Goal: Task Accomplishment & Management: Manage account settings

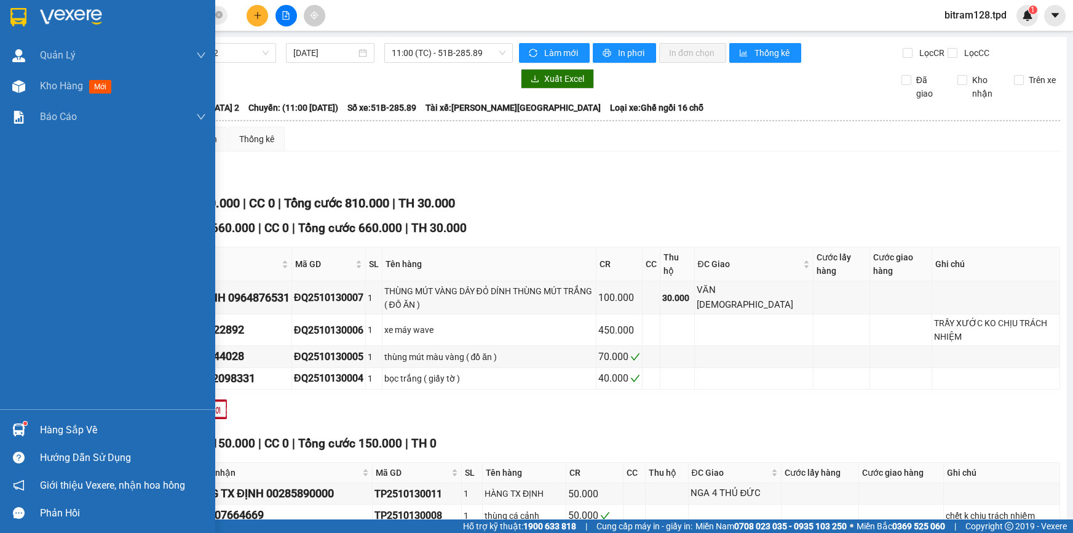
click at [18, 418] on div "Hàng sắp về" at bounding box center [107, 430] width 215 height 28
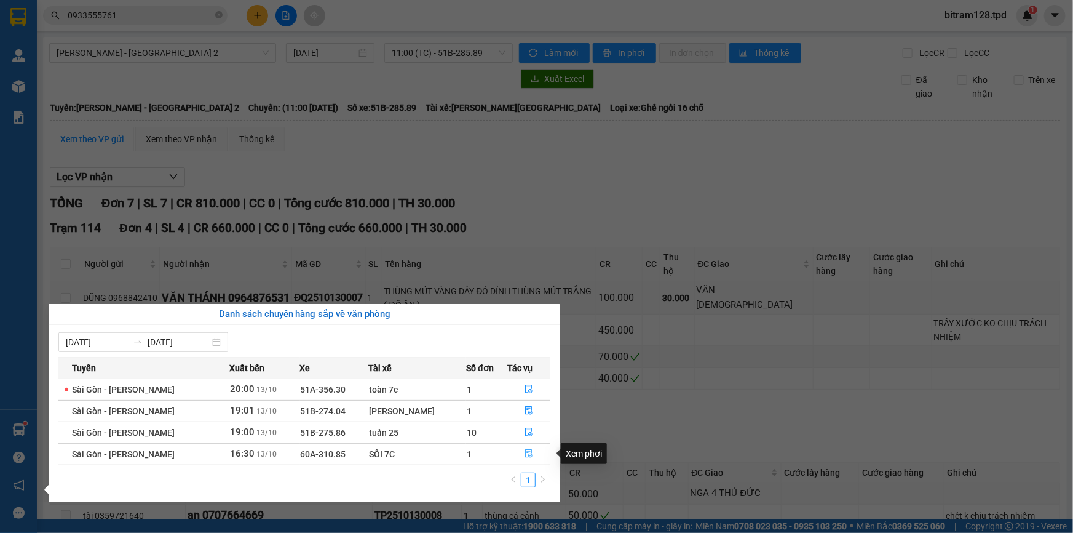
click at [525, 454] on icon "file-done" at bounding box center [529, 453] width 9 height 9
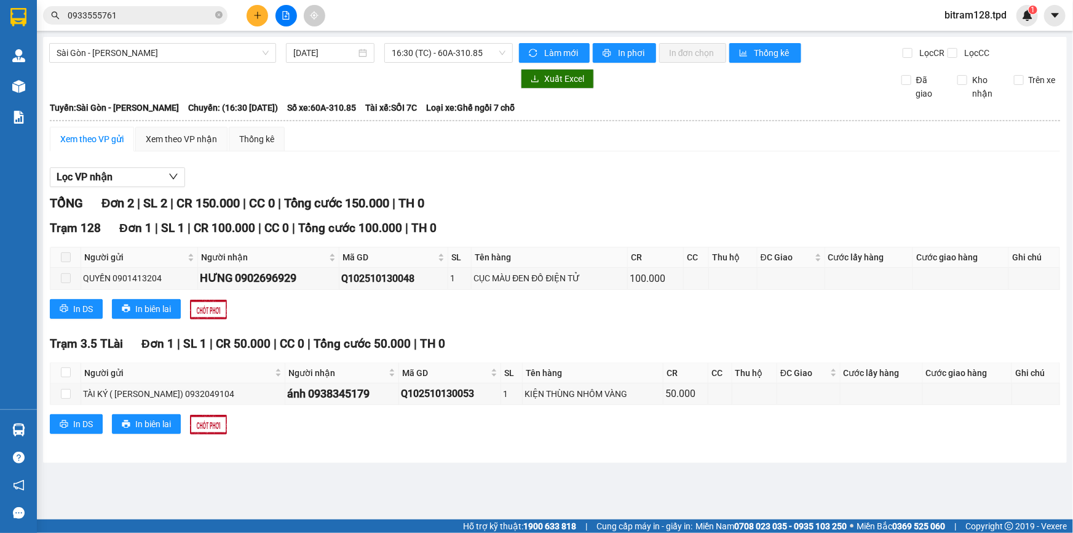
click at [558, 323] on div "Trạm 128 Đơn 1 | SL 1 | CR 100.000 | CC 0 | Tổng cước 100.000 | TH 0 Người gửi …" at bounding box center [555, 273] width 1011 height 109
click at [66, 262] on label at bounding box center [66, 257] width 10 height 14
drag, startPoint x: 68, startPoint y: 257, endPoint x: 118, endPoint y: 253, distance: 50.6
click at [70, 255] on span at bounding box center [66, 257] width 10 height 10
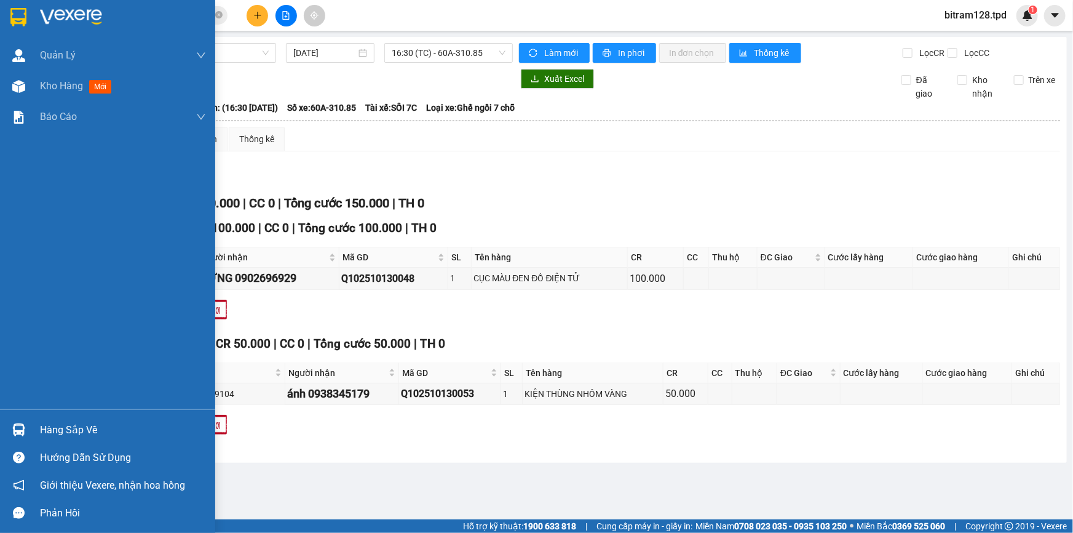
click at [66, 426] on div "Hàng sắp về" at bounding box center [123, 430] width 166 height 18
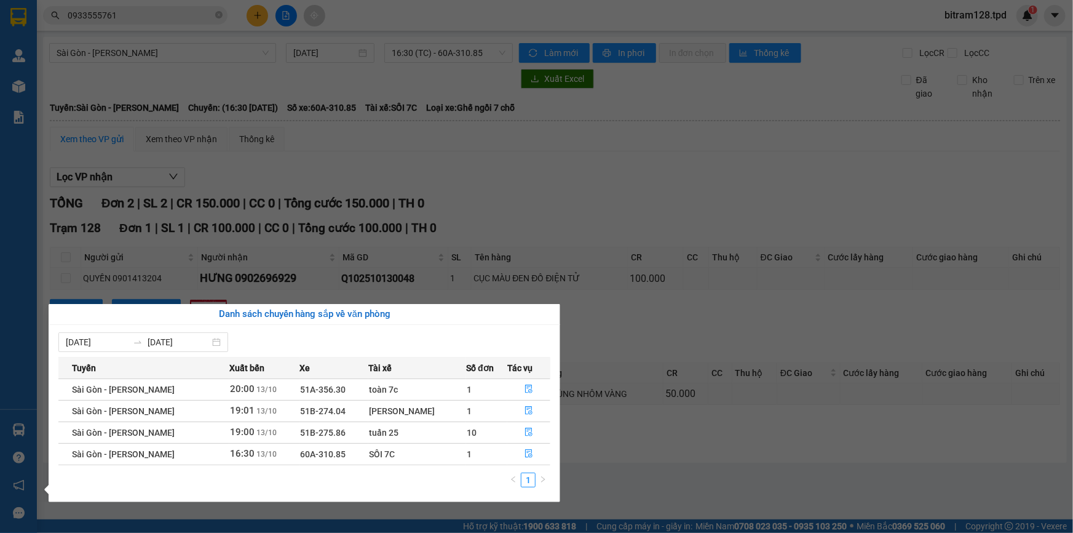
drag, startPoint x: 199, startPoint y: 185, endPoint x: 197, endPoint y: 161, distance: 24.1
click at [199, 181] on section "Kết quả tìm kiếm ( 6 ) Bộ lọc Mã ĐH Trạng thái Món hàng Thu hộ Tổng cước Chưa c…" at bounding box center [536, 266] width 1073 height 533
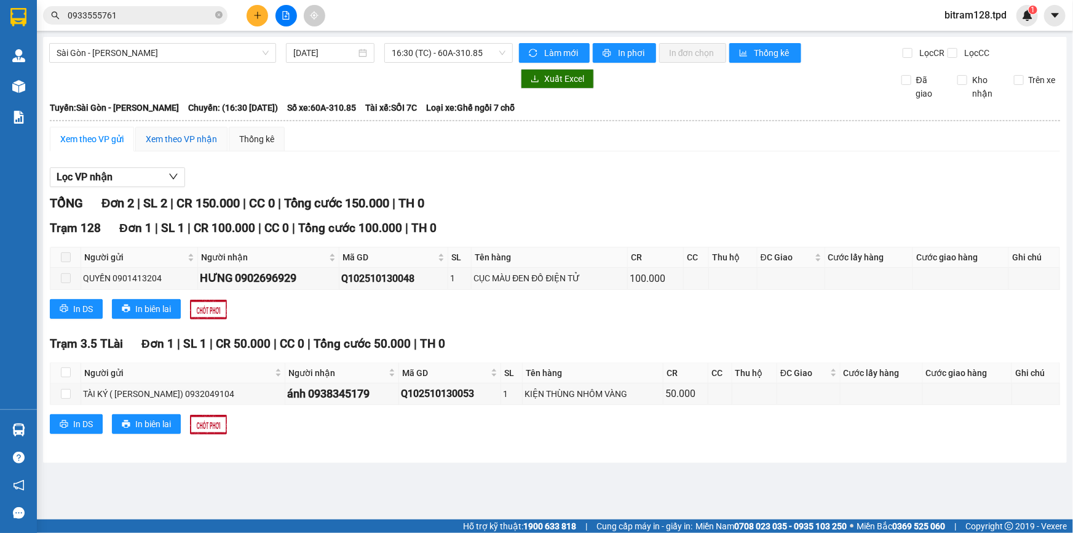
drag, startPoint x: 194, startPoint y: 145, endPoint x: 185, endPoint y: 177, distance: 32.9
click at [193, 145] on div "Xem theo VP nhận" at bounding box center [181, 139] width 71 height 14
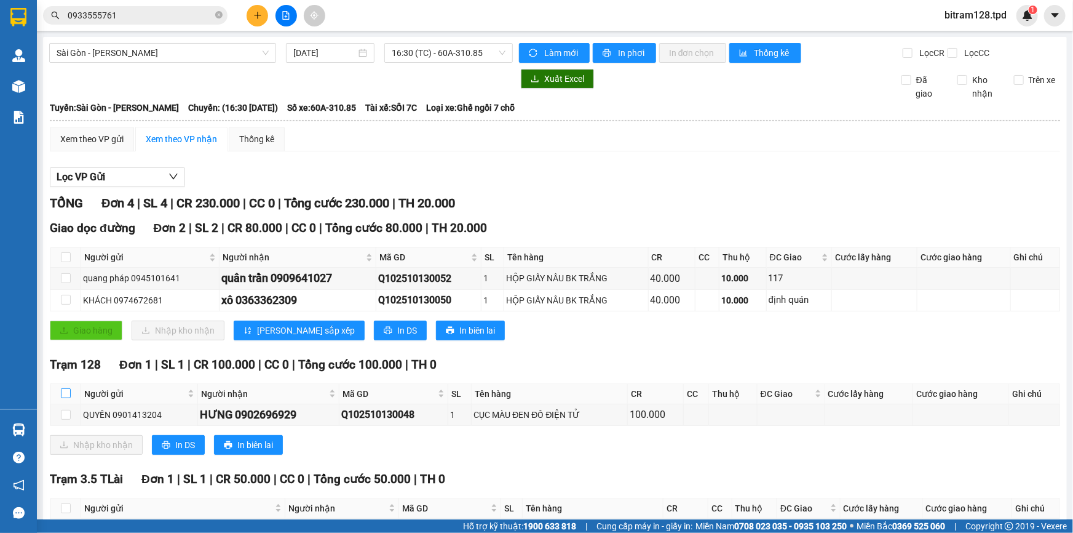
click at [67, 388] on label at bounding box center [66, 394] width 10 height 14
click at [61, 388] on input "checkbox" at bounding box center [66, 393] width 10 height 10
checkbox input "true"
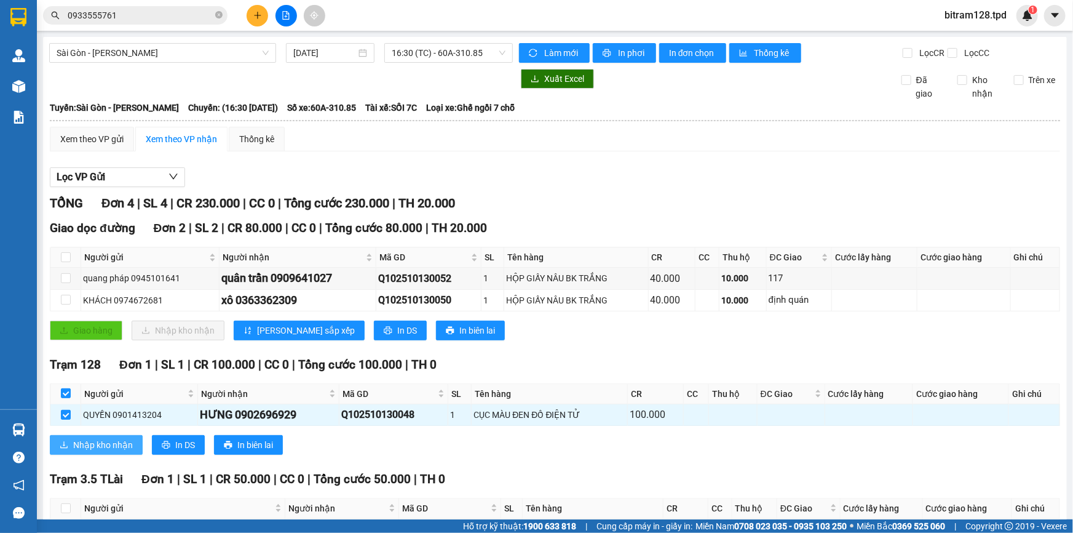
click at [82, 443] on span "Nhập kho nhận" at bounding box center [103, 445] width 60 height 14
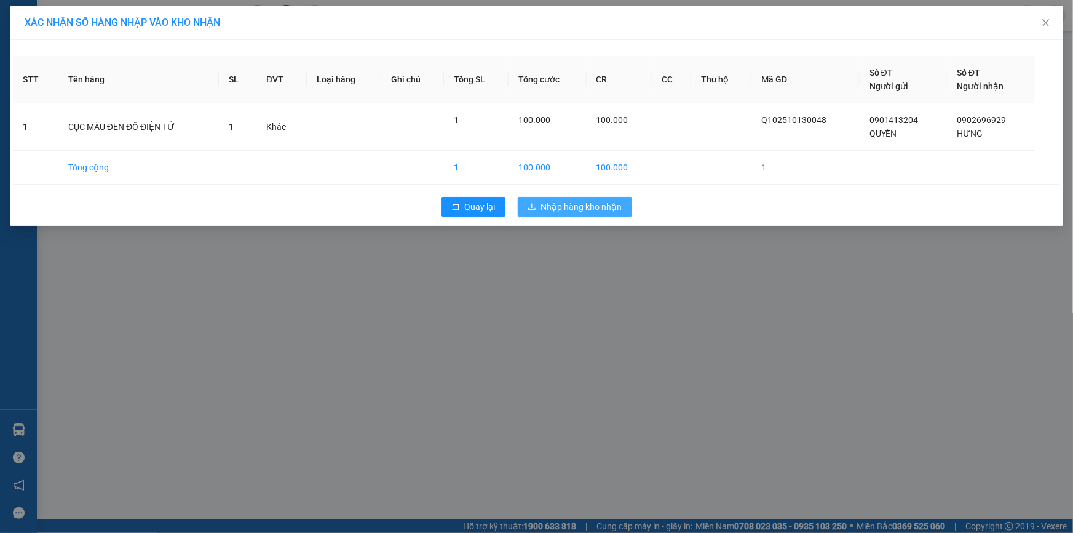
click at [578, 205] on span "Nhập hàng kho nhận" at bounding box center [581, 207] width 81 height 14
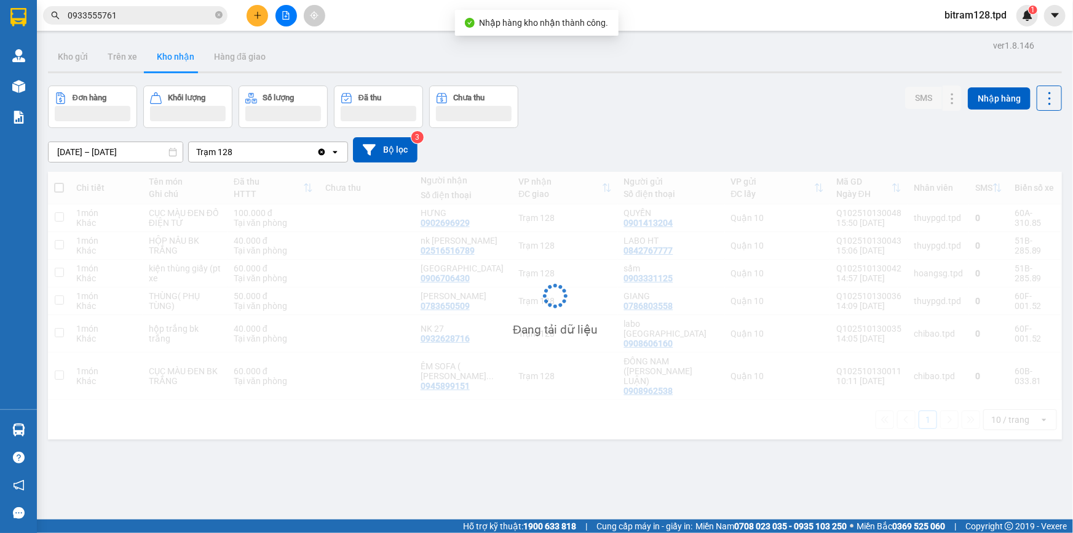
click at [587, 206] on div "Đang tải dữ liệu" at bounding box center [555, 306] width 1014 height 268
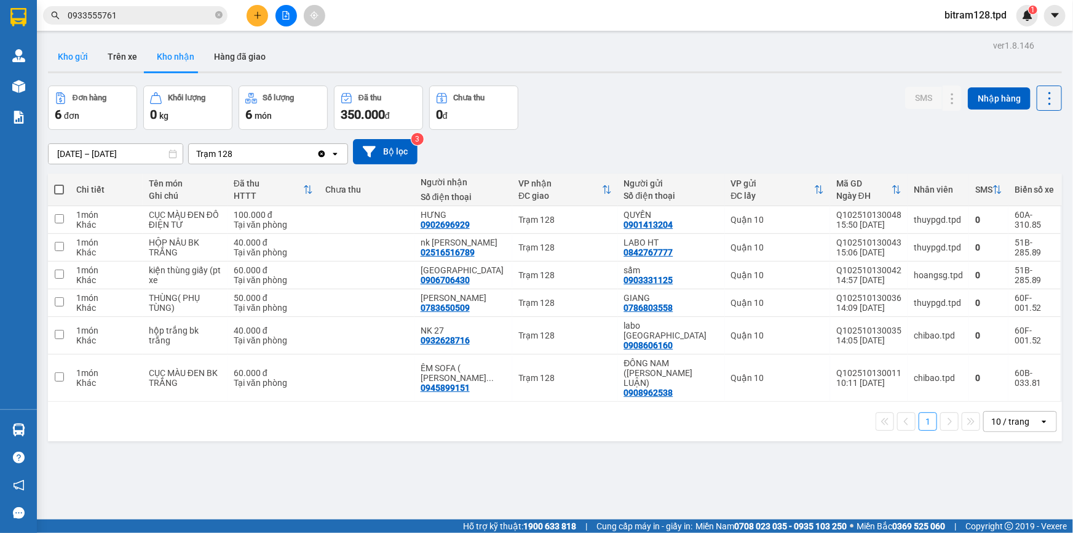
click at [81, 58] on button "Kho gửi" at bounding box center [73, 57] width 50 height 30
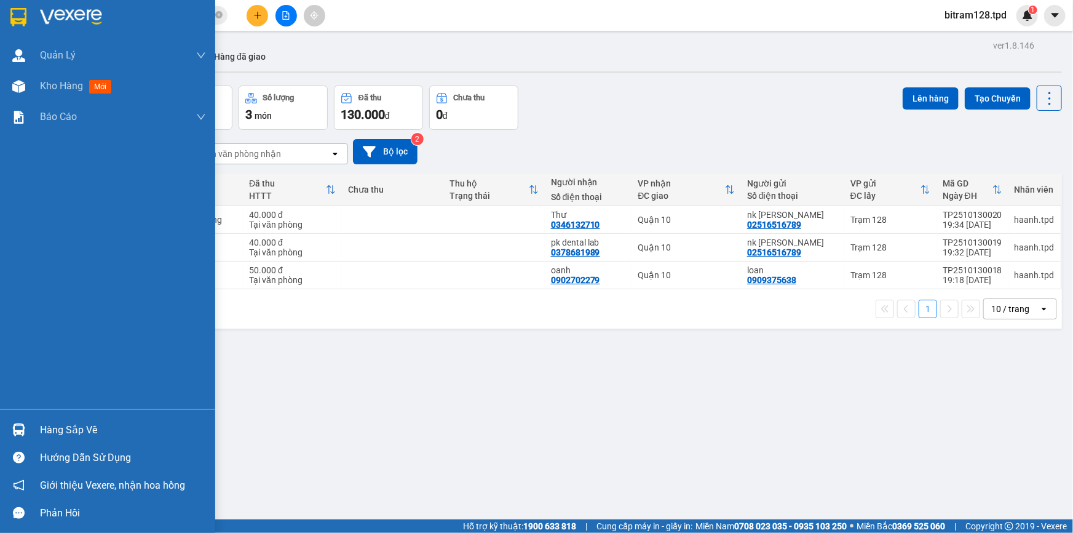
click at [62, 421] on div "Hàng sắp về" at bounding box center [123, 430] width 166 height 18
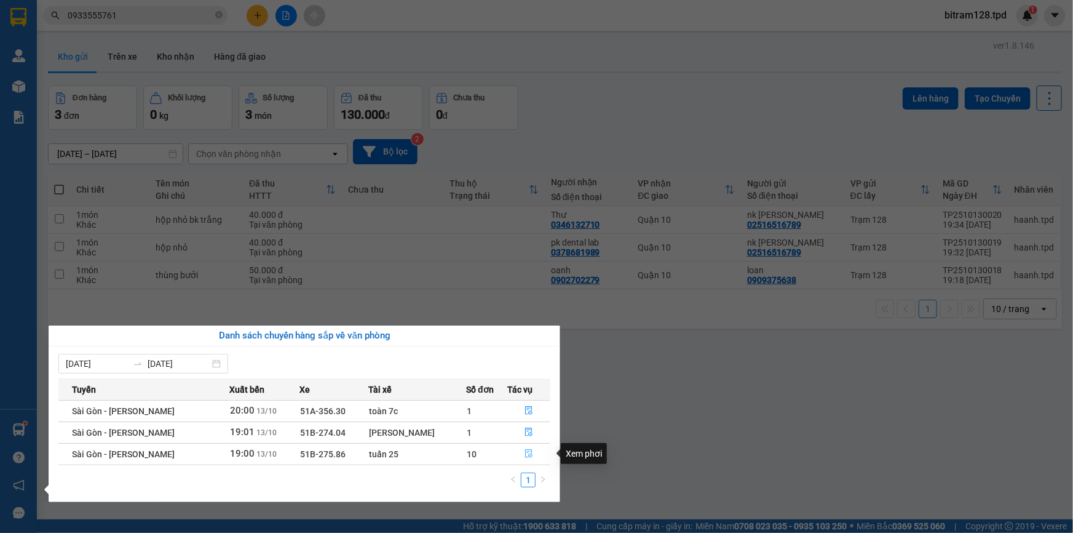
click at [531, 457] on button "button" at bounding box center [529, 454] width 42 height 20
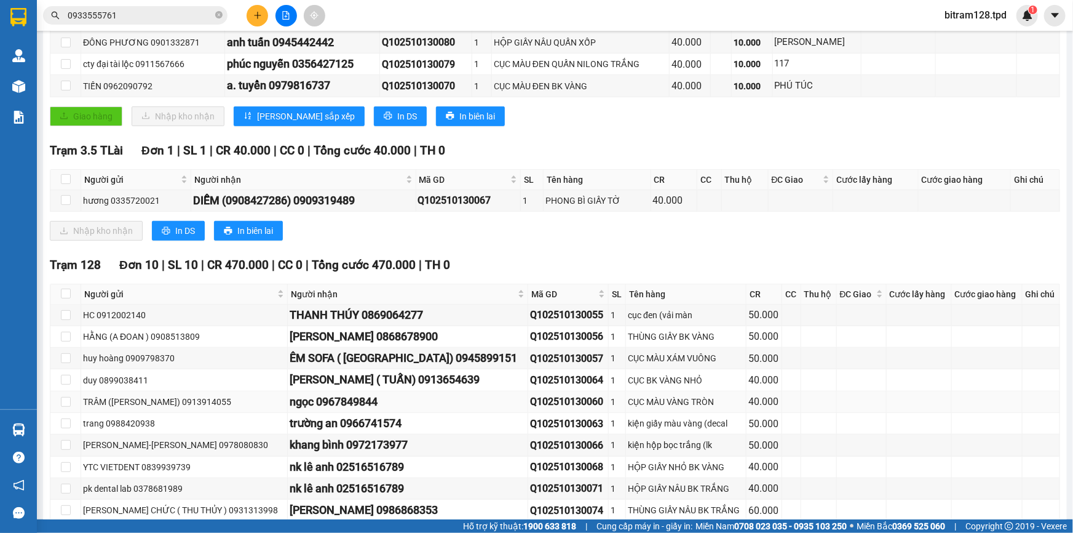
scroll to position [343, 0]
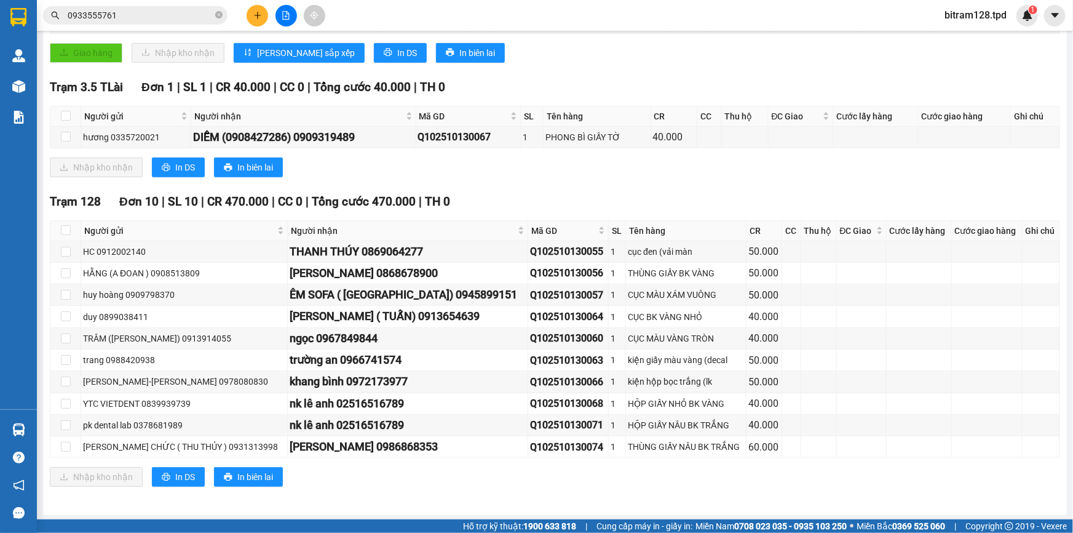
click at [463, 478] on div "Nhập kho nhận In DS In biên lai" at bounding box center [555, 477] width 1011 height 20
click at [62, 228] on input "checkbox" at bounding box center [66, 230] width 10 height 10
checkbox input "true"
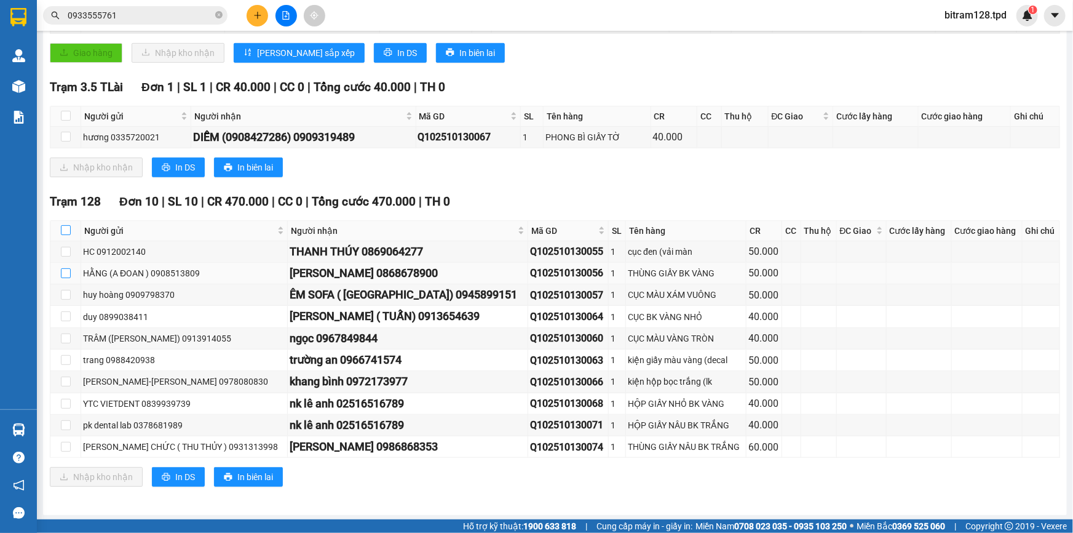
checkbox input "true"
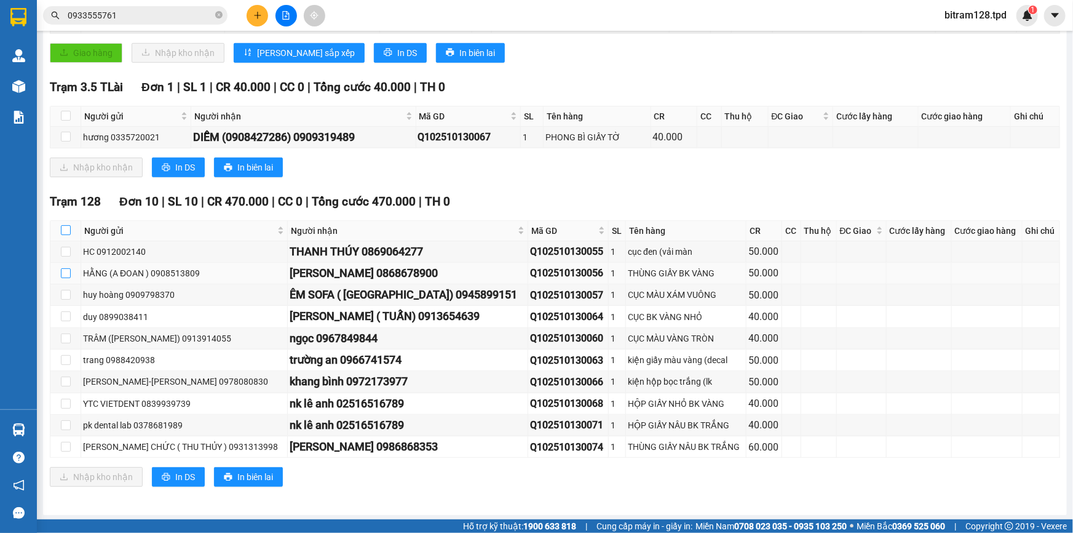
checkbox input "true"
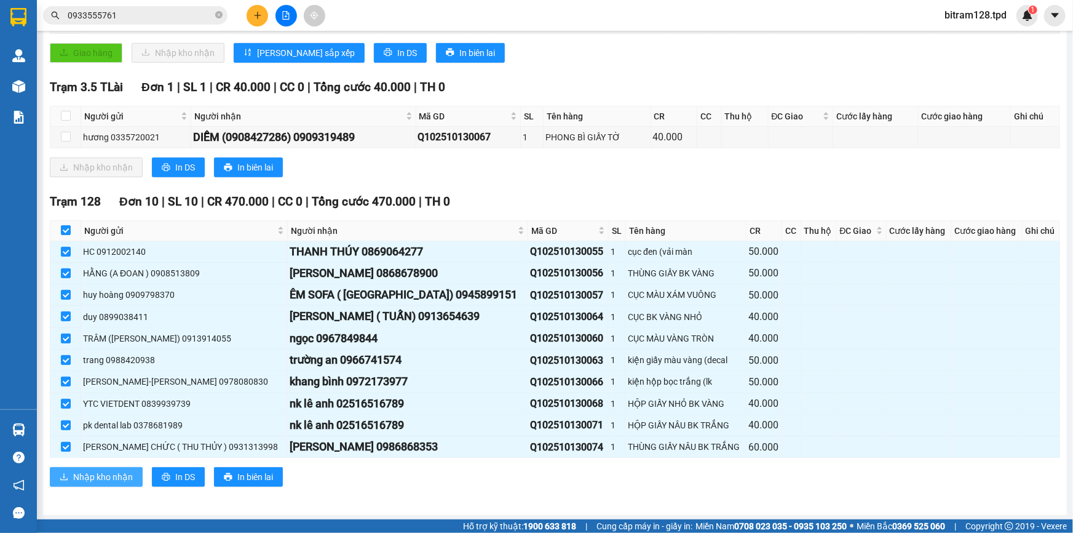
click at [97, 472] on span "Nhập kho nhận" at bounding box center [103, 477] width 60 height 14
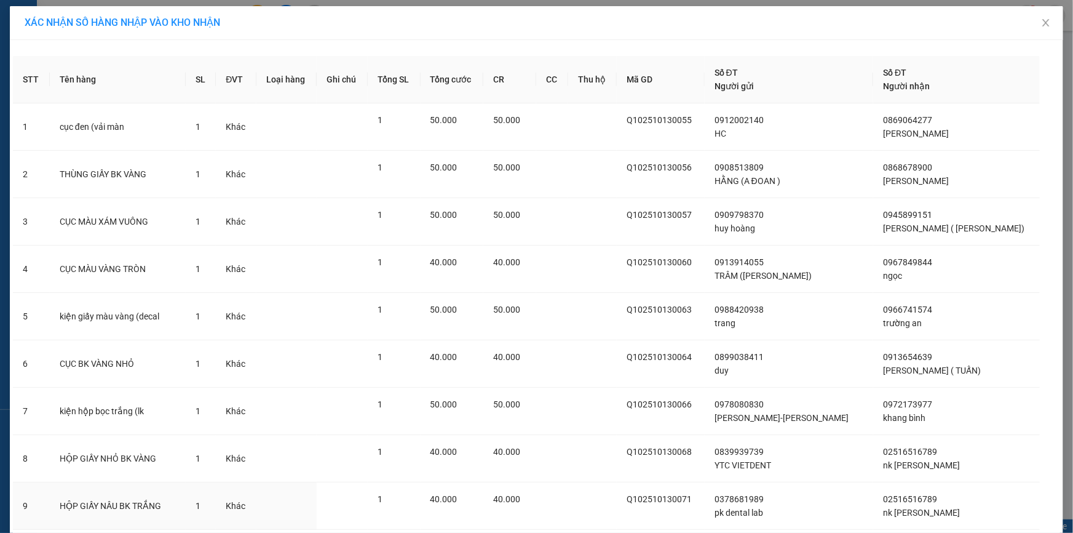
scroll to position [133, 0]
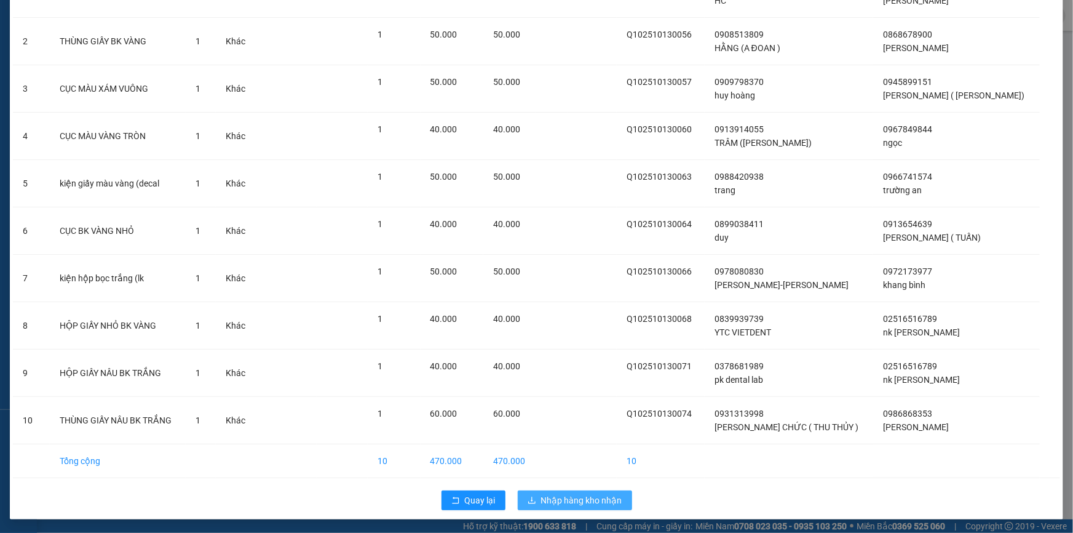
click at [578, 490] on button "Nhập hàng kho nhận" at bounding box center [575, 500] width 114 height 20
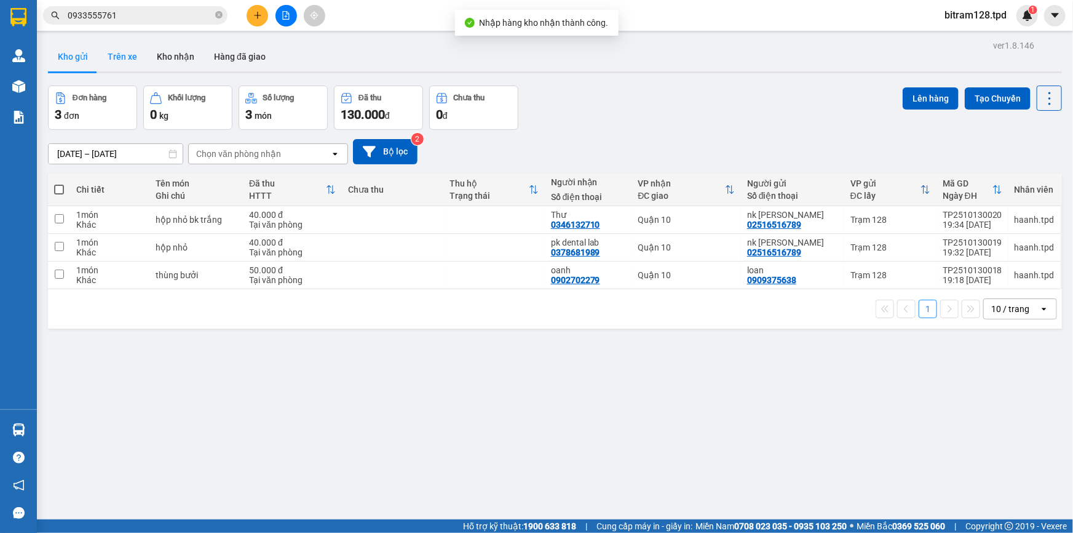
click at [117, 56] on button "Trên xe" at bounding box center [122, 57] width 49 height 30
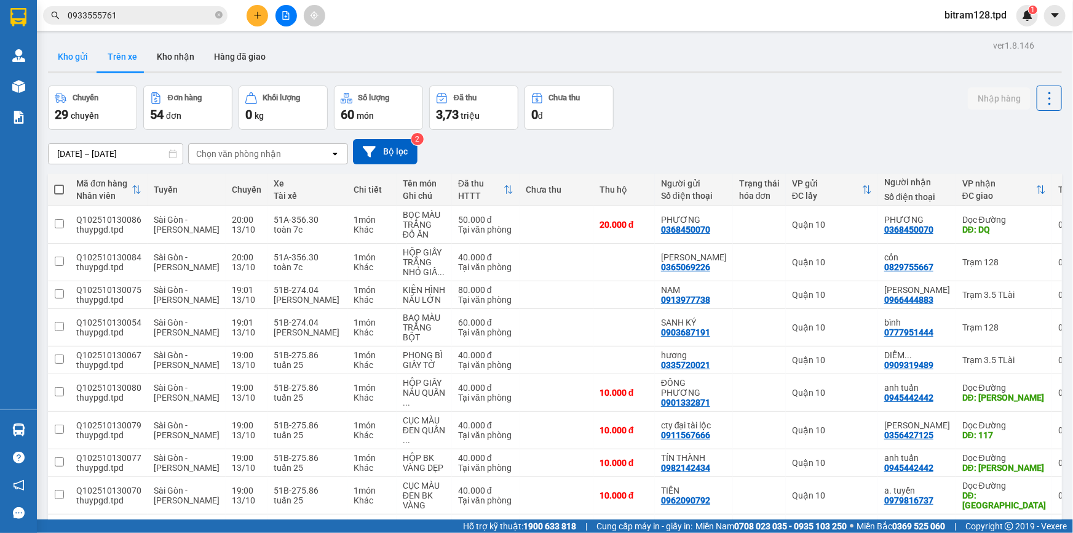
click at [80, 52] on button "Kho gửi" at bounding box center [73, 57] width 50 height 30
